Goal: Information Seeking & Learning: Learn about a topic

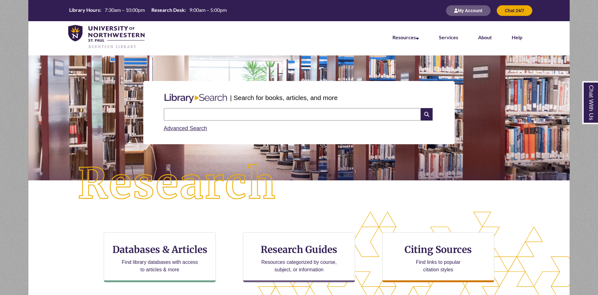
click at [273, 120] on input "text" at bounding box center [292, 114] width 257 height 12
type input "**********"
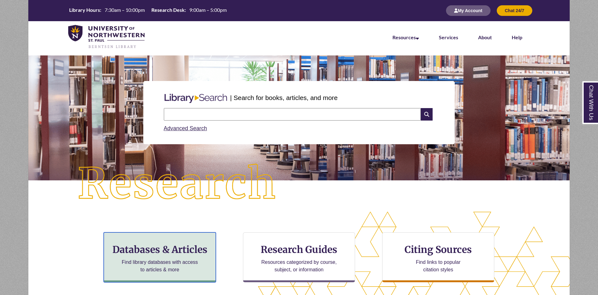
click at [164, 246] on h3 "Databases & Articles" at bounding box center [159, 249] width 101 height 12
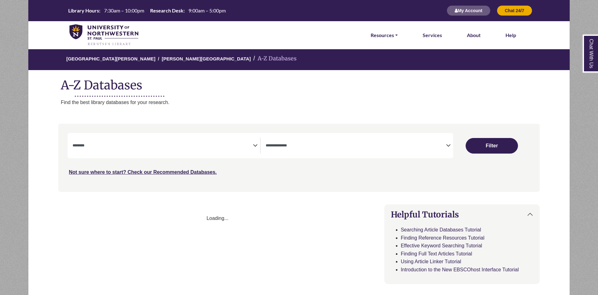
select select "Database Subject Filter"
select select "Database Types Filter"
select select "Database Subject Filter"
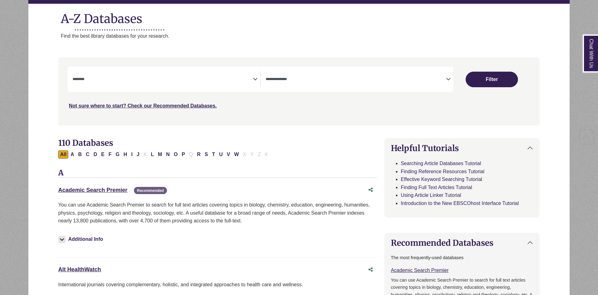
scroll to position [95, 0]
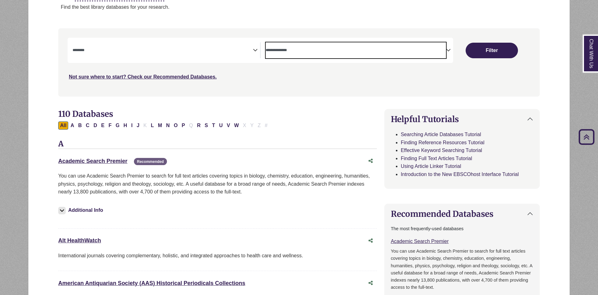
click at [294, 52] on textarea "Search" at bounding box center [356, 50] width 180 height 5
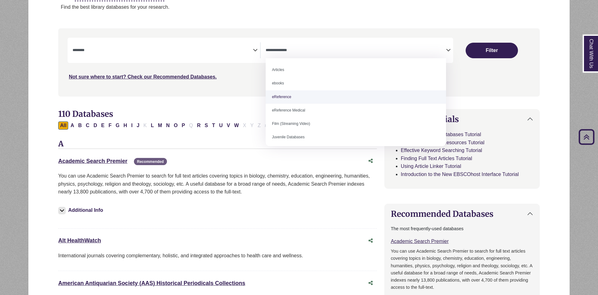
select select "*****"
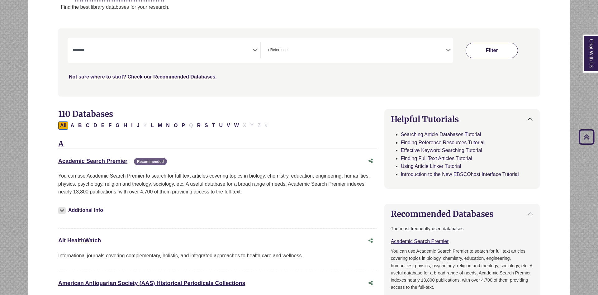
click at [497, 47] on button "Filter" at bounding box center [491, 51] width 52 height 16
select select "Database Subject Filter"
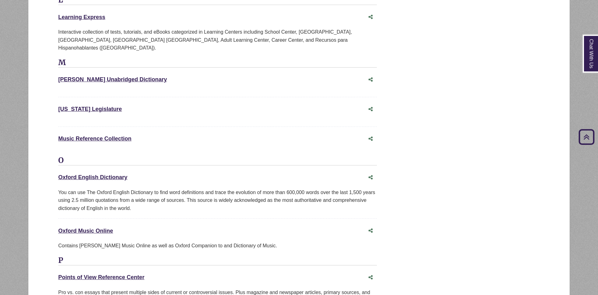
scroll to position [991, 0]
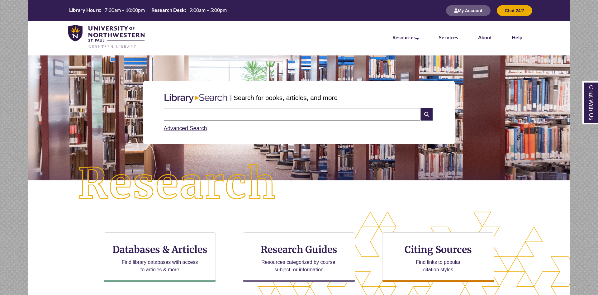
click at [206, 110] on input "text" at bounding box center [292, 114] width 257 height 12
type input "**********"
click at [241, 110] on input "text" at bounding box center [292, 114] width 257 height 12
type input "**********"
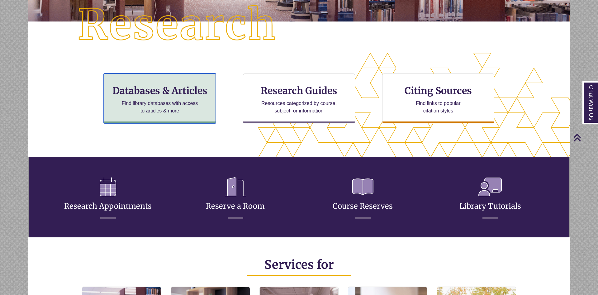
click at [185, 95] on h3 "Databases & Articles" at bounding box center [159, 91] width 101 height 12
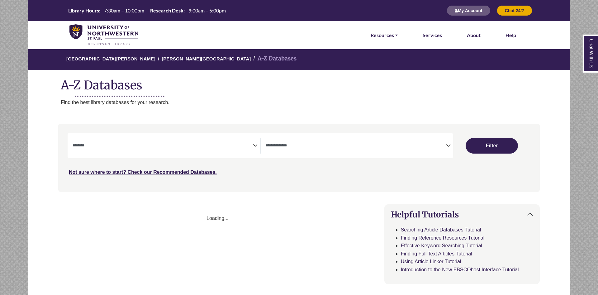
select select "Database Subject Filter"
select select "Database Types Filter"
select select "Database Subject Filter"
select select "Database Types Filter"
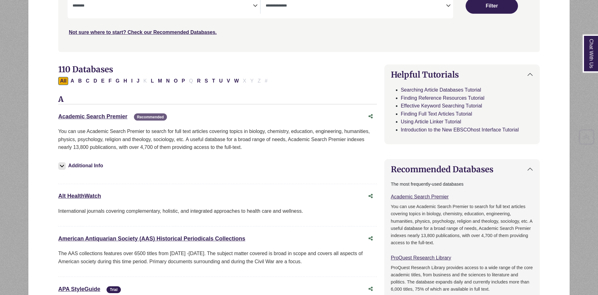
scroll to position [159, 0]
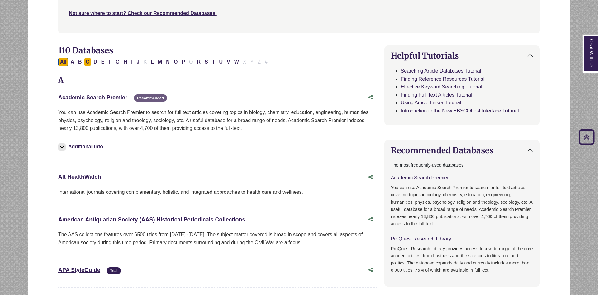
click at [87, 63] on button "C" at bounding box center [87, 62] width 7 height 8
select select "Database Subject Filter"
select select "Database Types Filter"
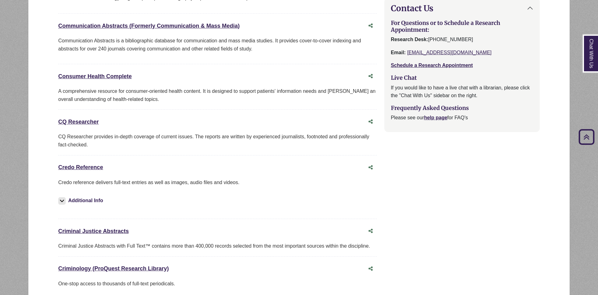
scroll to position [667, 0]
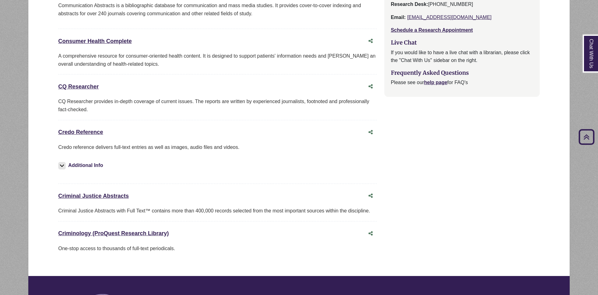
click at [76, 129] on div "Credo Reference This link opens in a new window" at bounding box center [211, 132] width 306 height 9
click at [79, 134] on link "Credo Reference This link opens in a new window" at bounding box center [80, 132] width 45 height 6
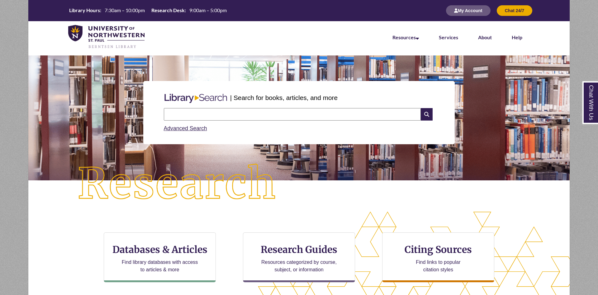
click at [291, 115] on input "text" at bounding box center [292, 114] width 257 height 12
type input "**********"
